Goal: Task Accomplishment & Management: Complete application form

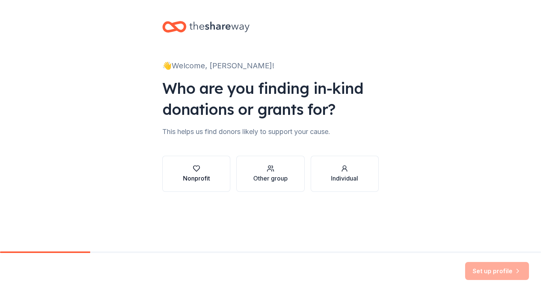
click at [197, 178] on div "Nonprofit" at bounding box center [196, 178] width 27 height 9
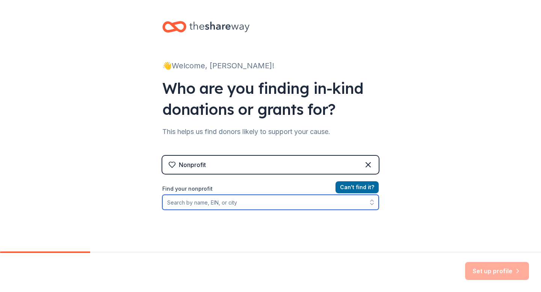
click at [255, 203] on input "Find your nonprofit" at bounding box center [270, 202] width 216 height 15
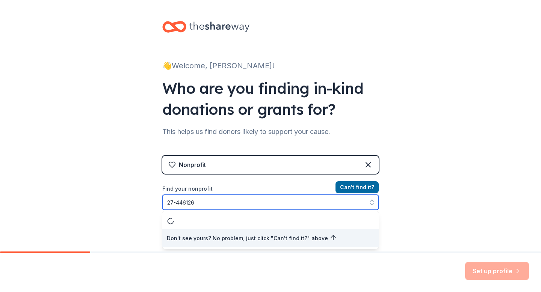
type input "[US_EMPLOYER_IDENTIFICATION_NUMBER]"
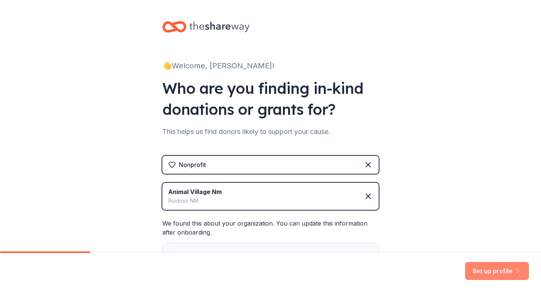
click at [488, 272] on button "Set up profile" at bounding box center [497, 271] width 64 height 18
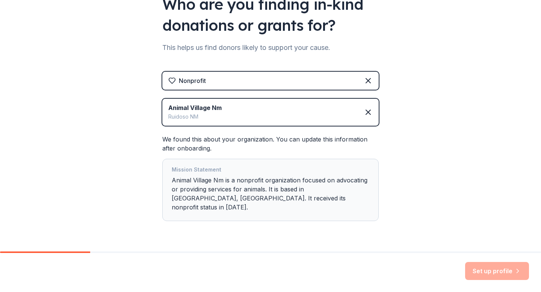
scroll to position [96, 0]
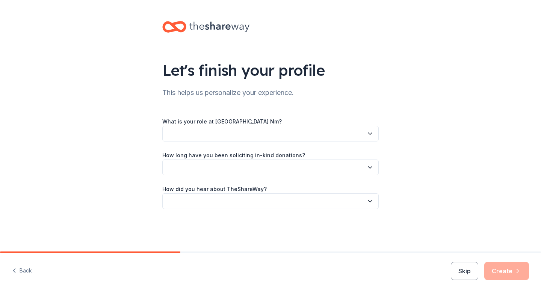
click at [275, 135] on button "button" at bounding box center [270, 134] width 216 height 16
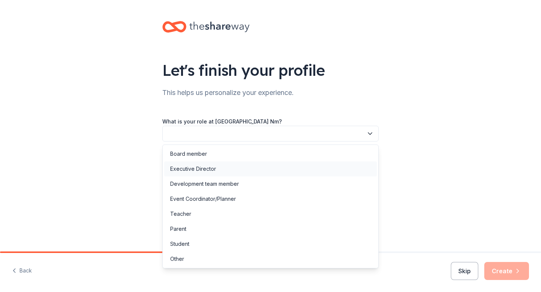
click at [206, 168] on div "Executive Director" at bounding box center [193, 169] width 46 height 9
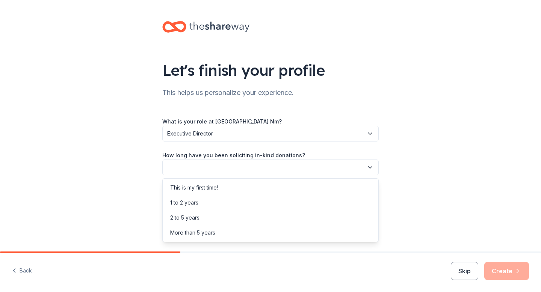
click at [206, 168] on button "button" at bounding box center [270, 168] width 216 height 16
click at [200, 234] on div "More than 5 years" at bounding box center [192, 232] width 45 height 9
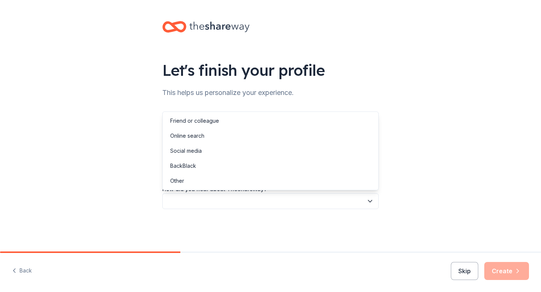
click at [219, 198] on button "button" at bounding box center [270, 202] width 216 height 16
click at [200, 152] on div "Social media" at bounding box center [186, 151] width 32 height 9
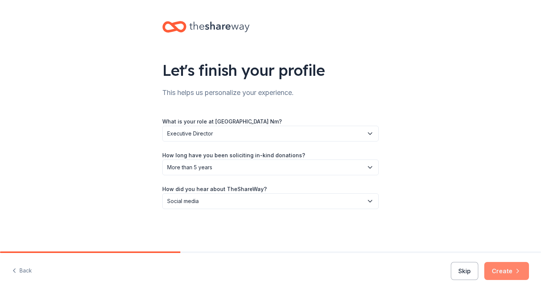
click at [520, 273] on icon "button" at bounding box center [518, 272] width 8 height 8
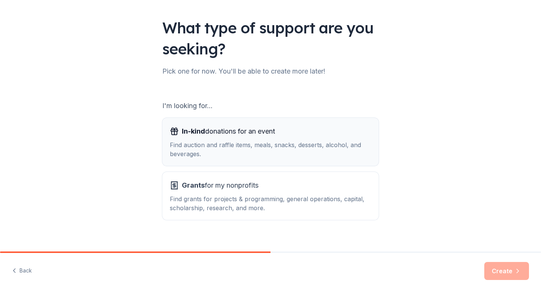
scroll to position [51, 0]
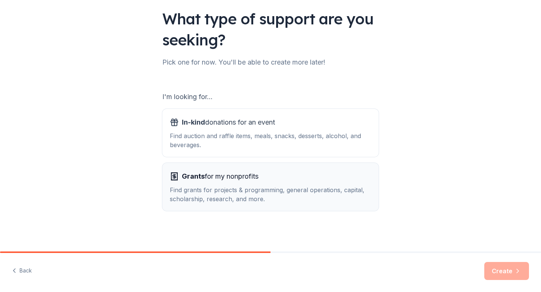
click at [275, 194] on div "Find grants for projects & programming, general operations, capital, scholarshi…" at bounding box center [270, 195] width 201 height 18
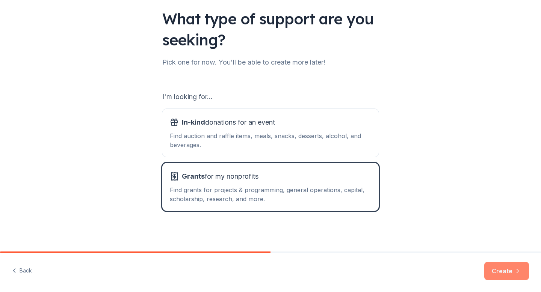
click at [503, 271] on button "Create" at bounding box center [506, 271] width 45 height 18
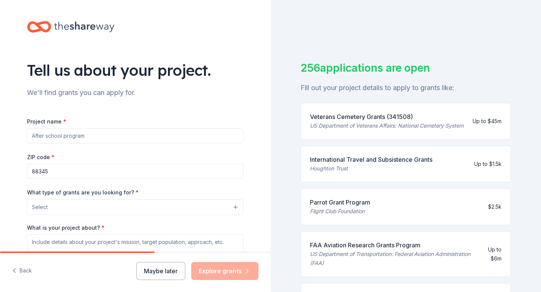
click at [133, 136] on input "Project name *" at bounding box center [135, 136] width 216 height 15
type input "[MEDICAL_DATA] spay-neuter surgeries, pet food bank, disaster assistance for pe…"
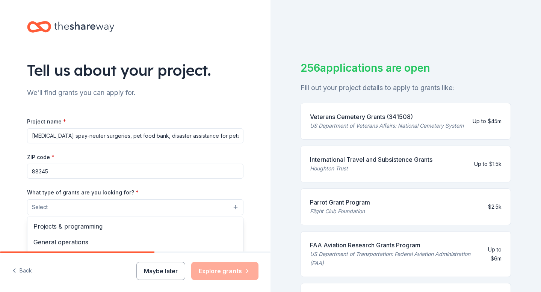
click at [73, 207] on button "Select" at bounding box center [135, 208] width 216 height 16
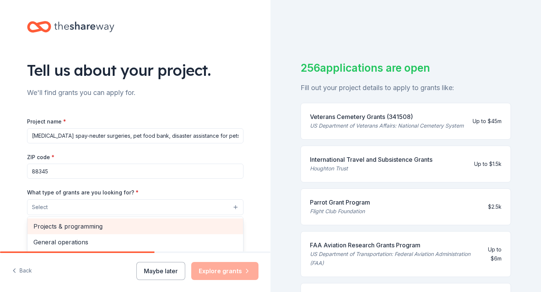
click at [75, 227] on span "Projects & programming" at bounding box center [135, 227] width 204 height 10
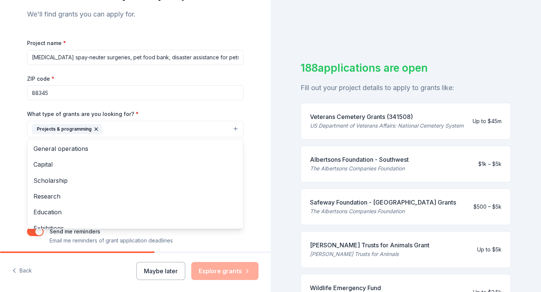
scroll to position [108, 0]
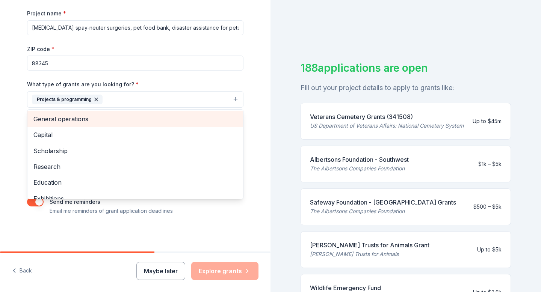
click at [57, 123] on span "General operations" at bounding box center [135, 119] width 204 height 10
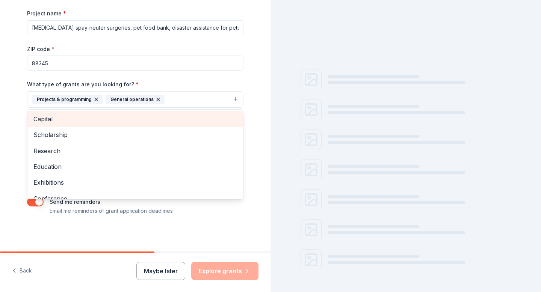
click at [52, 118] on span "Capital" at bounding box center [135, 119] width 204 height 10
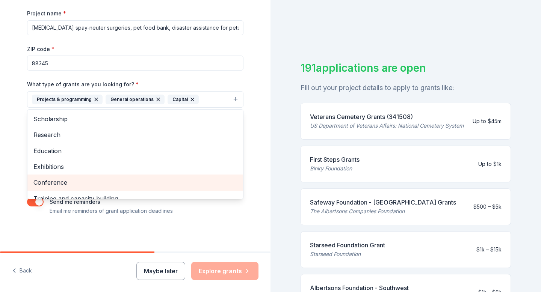
click at [74, 182] on span "Conference" at bounding box center [135, 183] width 204 height 10
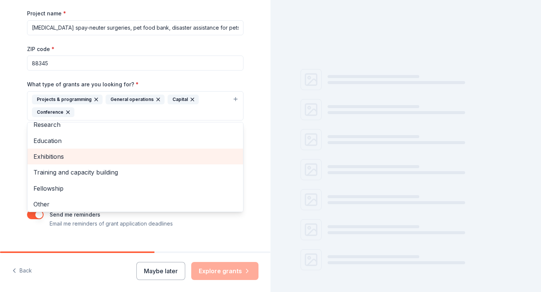
scroll to position [25, 0]
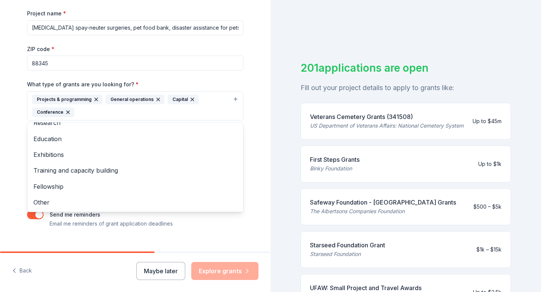
click at [84, 242] on div "Tell us about your project. We'll find grants you can apply for. Project name *…" at bounding box center [135, 78] width 241 height 373
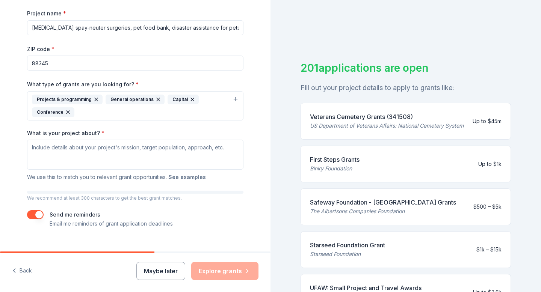
click at [193, 177] on button "See examples" at bounding box center [187, 177] width 38 height 9
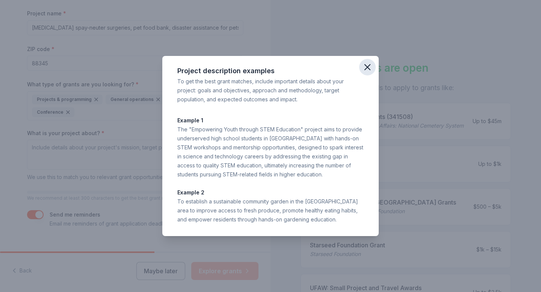
click at [369, 65] on icon "button" at bounding box center [367, 67] width 5 height 5
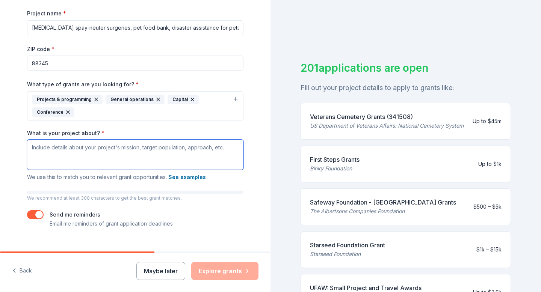
click at [31, 147] on textarea "What is your project about? *" at bounding box center [135, 155] width 216 height 30
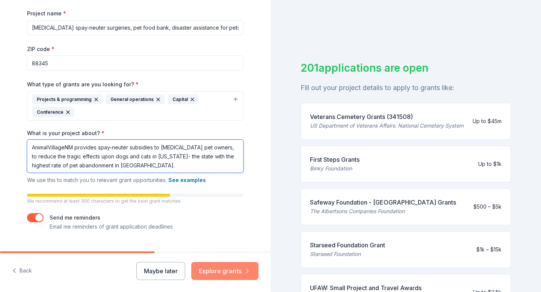
type textarea "AnimalVillageNM provides spay-neuter subsidies to [MEDICAL_DATA] pet owners, to…"
click at [222, 274] on button "Explore grants" at bounding box center [224, 271] width 67 height 18
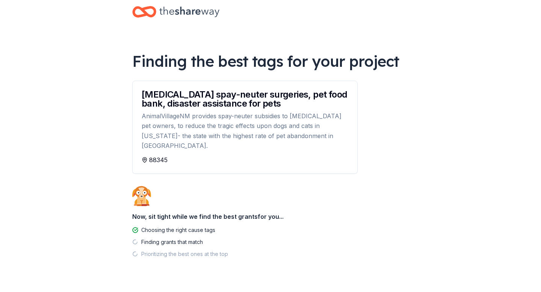
scroll to position [18, 0]
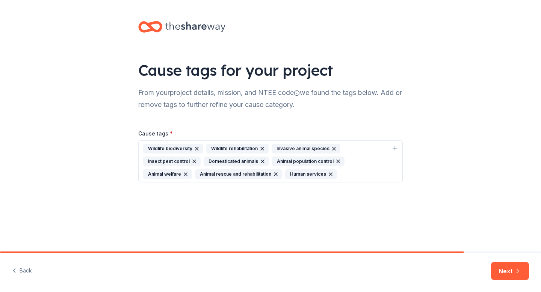
click at [241, 162] on div "Domesticated animals" at bounding box center [236, 162] width 65 height 10
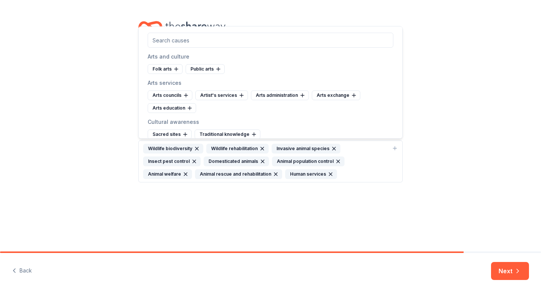
click at [282, 160] on div "Animal population control" at bounding box center [308, 162] width 73 height 10
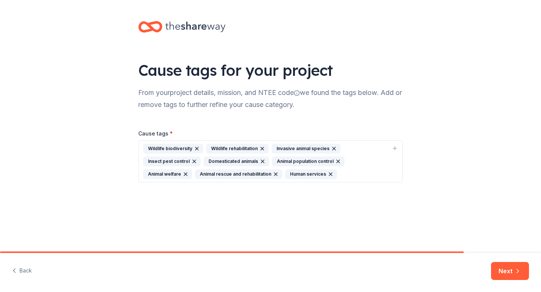
click at [177, 177] on div "Animal welfare" at bounding box center [167, 174] width 49 height 10
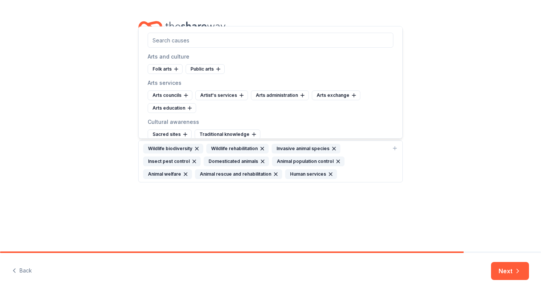
click at [222, 174] on div "Animal rescue and rehabilitation" at bounding box center [238, 174] width 87 height 10
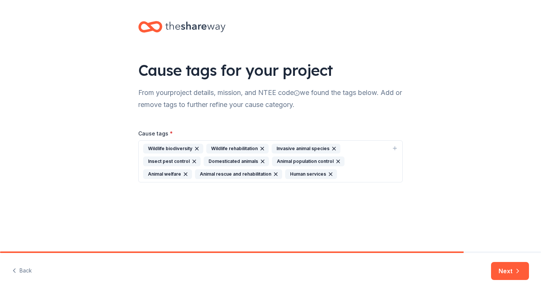
click at [303, 163] on div "Animal population control" at bounding box center [308, 162] width 73 height 10
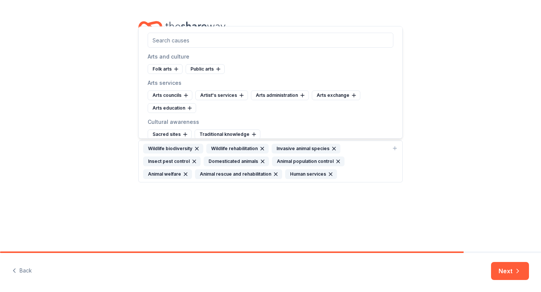
click at [210, 42] on input "text" at bounding box center [271, 40] width 246 height 15
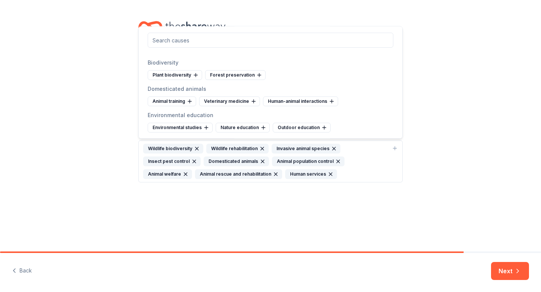
scroll to position [661, 0]
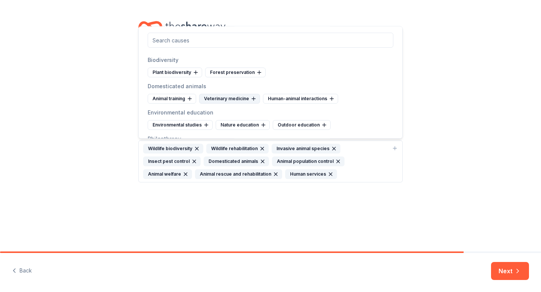
click at [238, 100] on div "Veterinary medicine" at bounding box center [229, 99] width 61 height 10
click at [239, 100] on div "Human-animal interactions" at bounding box center [236, 99] width 75 height 10
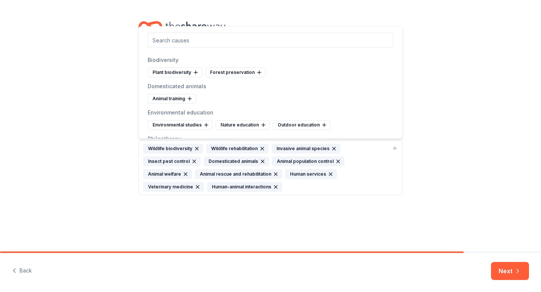
scroll to position [674, 0]
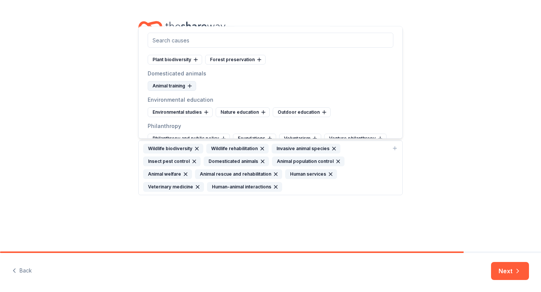
click at [163, 86] on div "Animal training" at bounding box center [172, 87] width 48 height 10
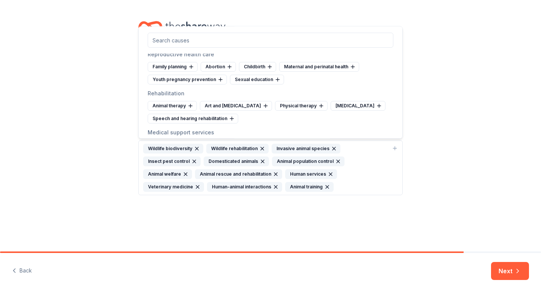
scroll to position [947, 0]
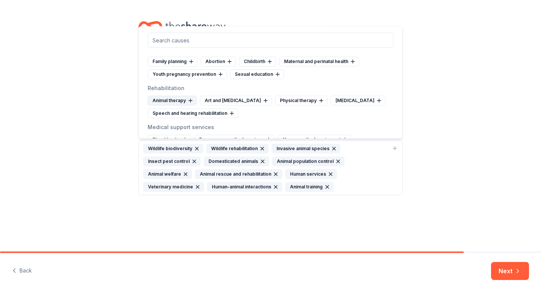
click at [170, 96] on div "Animal therapy" at bounding box center [172, 101] width 49 height 10
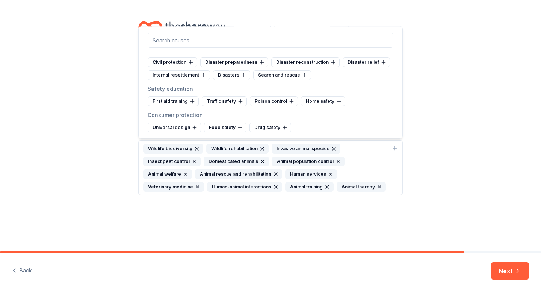
scroll to position [1968, 0]
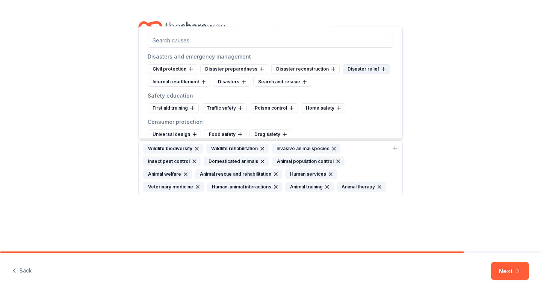
click at [354, 69] on div "Disaster relief" at bounding box center [366, 70] width 47 height 10
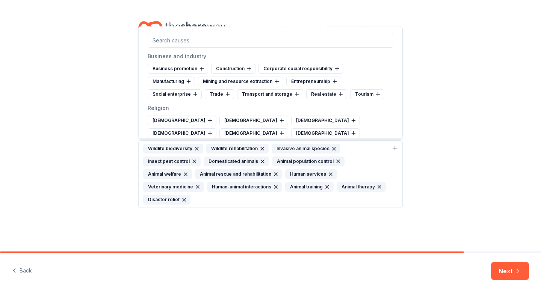
scroll to position [2521, 0]
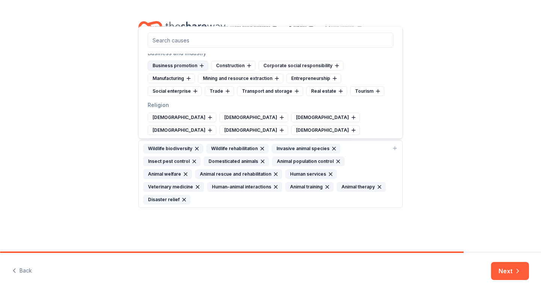
click at [180, 65] on div "Business promotion" at bounding box center [178, 66] width 61 height 10
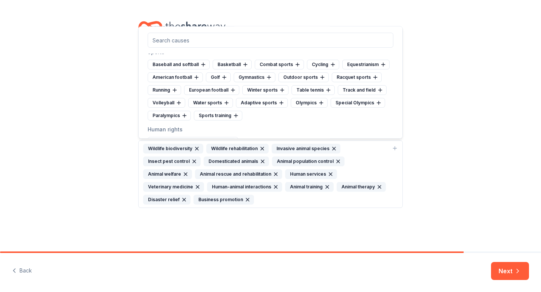
scroll to position [2761, 0]
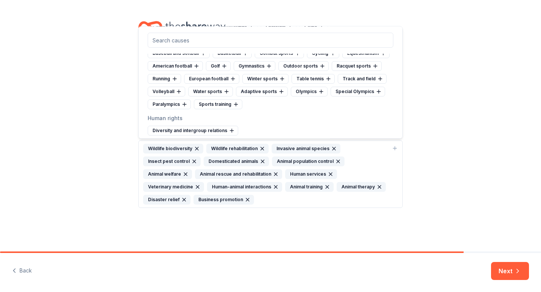
click at [304, 114] on div "Human rights" at bounding box center [271, 118] width 246 height 9
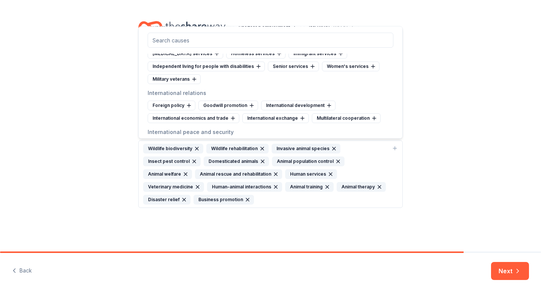
scroll to position [3331, 0]
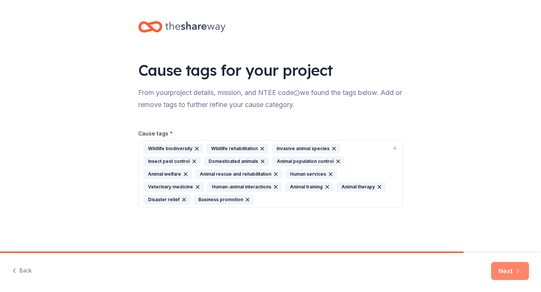
click at [507, 275] on button "Next" at bounding box center [510, 271] width 38 height 18
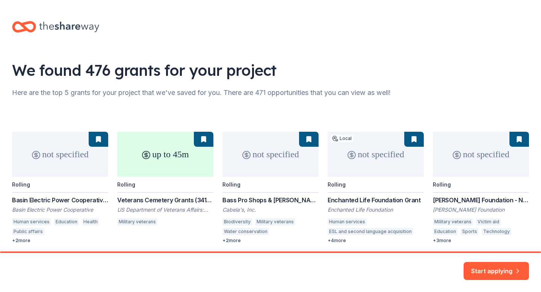
scroll to position [28, 0]
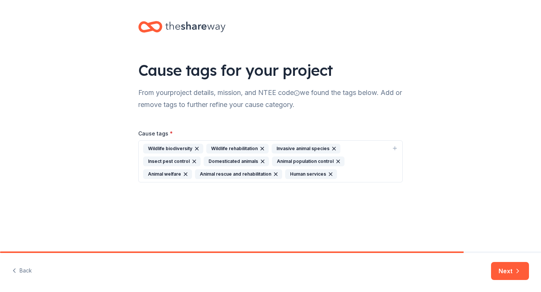
click at [196, 150] on icon "button" at bounding box center [197, 149] width 6 height 6
click at [199, 149] on icon "button" at bounding box center [199, 148] width 3 height 3
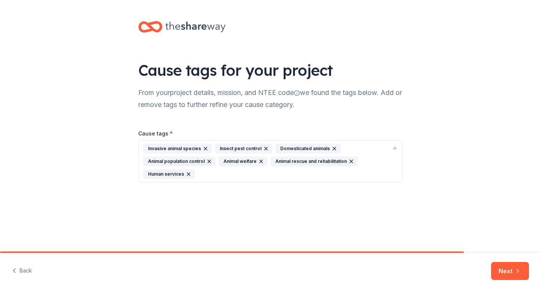
click at [204, 149] on icon "button" at bounding box center [206, 149] width 6 height 6
click at [193, 148] on icon "button" at bounding box center [194, 149] width 6 height 6
click at [276, 162] on icon "button" at bounding box center [279, 162] width 6 height 6
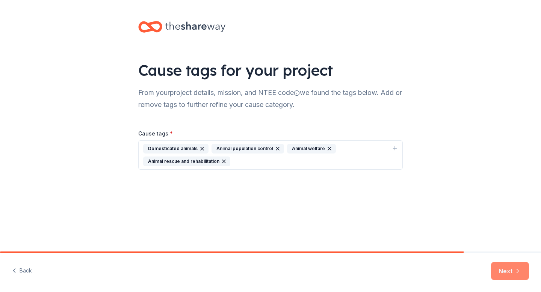
click at [513, 276] on button "Next" at bounding box center [510, 271] width 38 height 18
click at [251, 161] on div "Domesticated animals Animal population control Animal welfare Animal rescue and…" at bounding box center [266, 155] width 246 height 23
click at [177, 183] on input "spay and neuter" at bounding box center [271, 185] width 246 height 15
click at [202, 186] on input "spay neuter" at bounding box center [271, 185] width 246 height 15
type input "spay neuter"
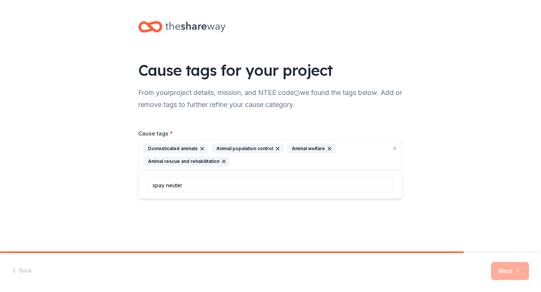
click at [395, 148] on icon "button" at bounding box center [395, 148] width 0 height 3
click at [268, 160] on div "Domesticated animals Animal population control Animal welfare Animal rescue and…" at bounding box center [266, 155] width 246 height 23
click at [138, 141] on button "Domesticated animals Animal population control Animal welfare Animal rescue and…" at bounding box center [270, 155] width 265 height 29
click at [239, 160] on div "Domesticated animals Animal population control Animal welfare Animal rescue and…" at bounding box center [266, 155] width 246 height 23
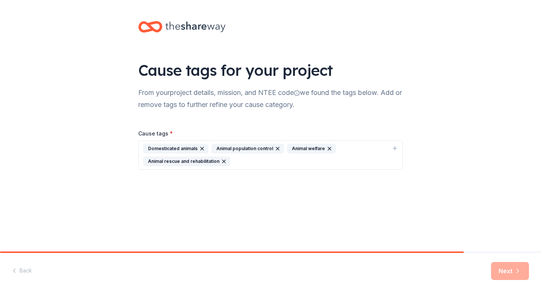
click at [239, 160] on div "Domesticated animals Animal population control Animal welfare Animal rescue and…" at bounding box center [266, 155] width 246 height 23
click at [395, 149] on icon "button" at bounding box center [395, 148] width 6 height 6
click at [305, 183] on input "spay neuter" at bounding box center [271, 185] width 246 height 15
type input "spay neuter"
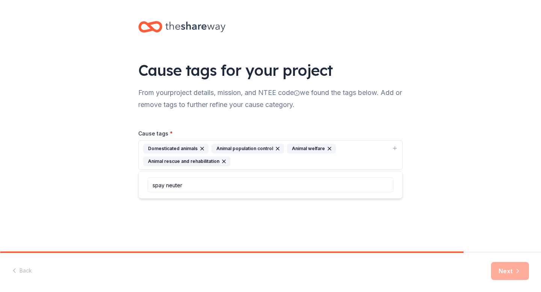
click at [240, 166] on button "Domesticated animals Animal population control Animal welfare Animal rescue and…" at bounding box center [270, 155] width 265 height 29
click at [396, 149] on icon "button" at bounding box center [395, 148] width 6 height 6
click at [165, 186] on input "spay neuter" at bounding box center [271, 185] width 246 height 15
type input "spay-neuter"
click at [220, 183] on input "spay-neuter" at bounding box center [271, 185] width 246 height 15
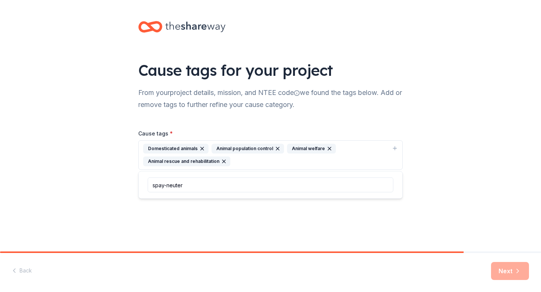
click at [507, 275] on div "Next" at bounding box center [510, 271] width 38 height 18
click at [520, 270] on div "Next" at bounding box center [510, 271] width 38 height 18
click at [295, 163] on div "Domesticated animals Animal population control Animal welfare Animal rescue and…" at bounding box center [266, 155] width 246 height 23
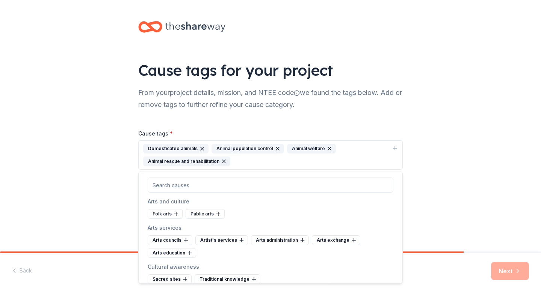
click at [215, 253] on div "Arts councils Artist's services Arts administration Arts exchange Arts education" at bounding box center [271, 247] width 246 height 23
click at [414, 150] on div "Cause tags for your project From your project details, mission, and NTEE code w…" at bounding box center [270, 103] width 289 height 206
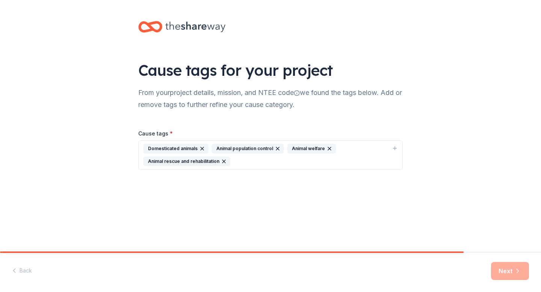
click at [502, 274] on div "Next" at bounding box center [510, 271] width 38 height 18
click at [396, 149] on icon "button" at bounding box center [395, 148] width 6 height 6
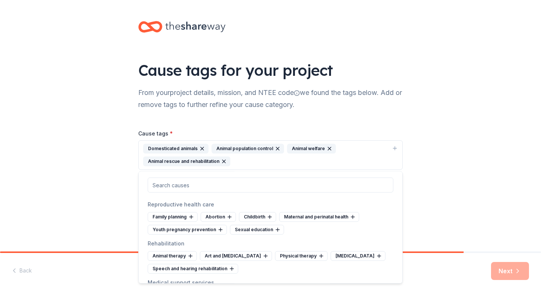
scroll to position [963, 0]
click at [180, 251] on div "Animal therapy" at bounding box center [172, 256] width 49 height 10
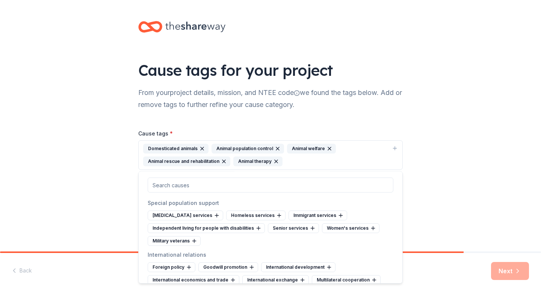
scroll to position [3357, 0]
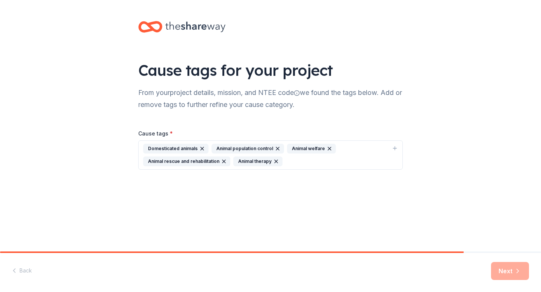
click at [454, 213] on div "Cause tags for your project From your project details, mission, and NTEE code w…" at bounding box center [270, 126] width 541 height 252
click at [506, 275] on div "Next" at bounding box center [510, 271] width 38 height 18
click at [396, 149] on icon "button" at bounding box center [395, 148] width 6 height 6
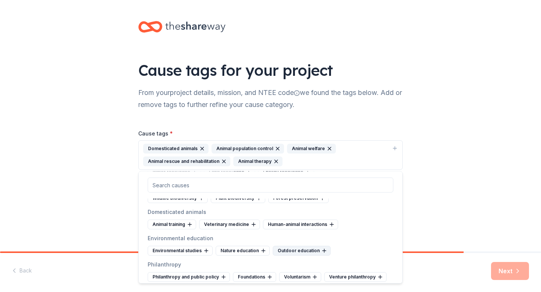
scroll to position [681, 0]
click at [176, 227] on div "Animal training" at bounding box center [172, 225] width 48 height 10
click at [177, 224] on div "Veterinary medicine" at bounding box center [178, 225] width 61 height 10
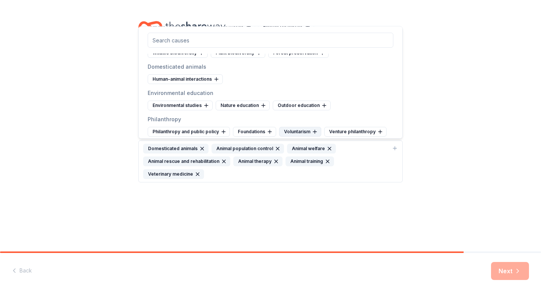
click at [303, 132] on div "Voluntarism" at bounding box center [300, 132] width 42 height 10
click at [356, 206] on div "Cause tags for your project From your project details, mission, and NTEE code w…" at bounding box center [270, 109] width 289 height 219
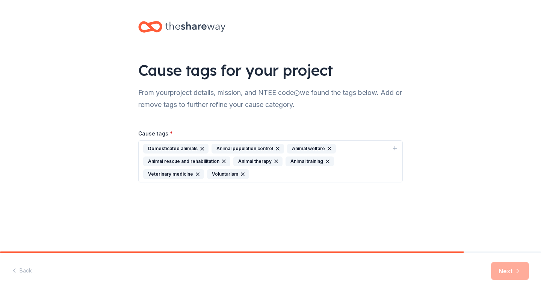
click at [503, 275] on div "Next" at bounding box center [510, 271] width 38 height 18
click at [270, 172] on div "Domesticated animals Animal population control Animal welfare Animal rescue and…" at bounding box center [266, 161] width 246 height 35
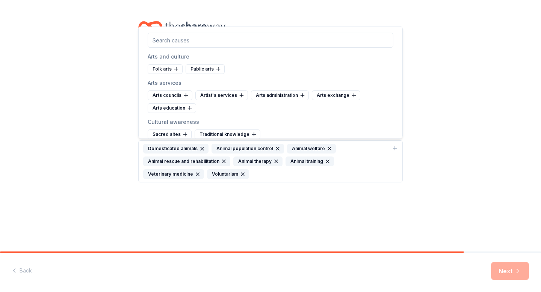
click at [288, 216] on div "Cause tags for your project From your project details, mission, and NTEE code w…" at bounding box center [270, 109] width 289 height 219
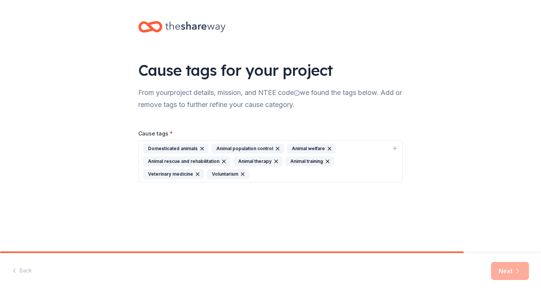
click at [520, 283] on div "Back Next" at bounding box center [270, 272] width 541 height 39
click at [517, 276] on div "Next" at bounding box center [510, 271] width 38 height 18
click at [356, 171] on div "Domesticated animals Animal population control Animal welfare Animal rescue and…" at bounding box center [266, 161] width 246 height 35
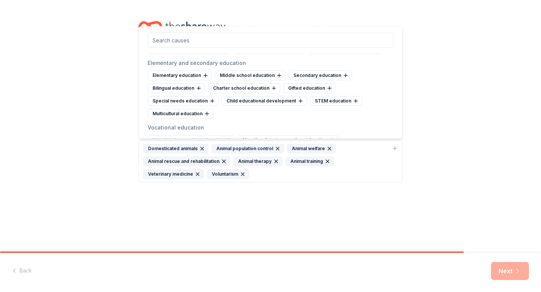
scroll to position [311, 0]
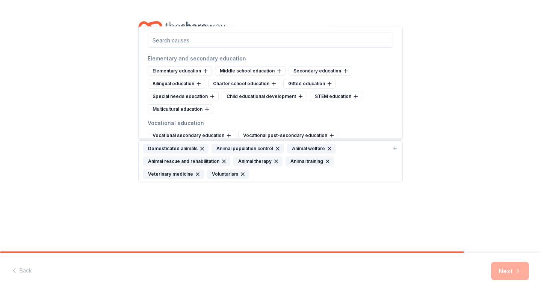
click at [284, 195] on div "Cause tags for your project From your project details, mission, and NTEE code w…" at bounding box center [270, 109] width 289 height 219
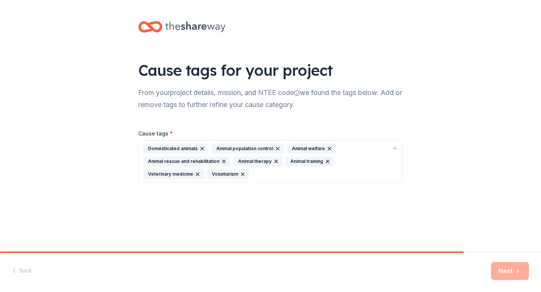
click at [307, 177] on div "Domesticated animals Animal population control Animal welfare Animal rescue and…" at bounding box center [266, 161] width 246 height 35
